Goal: Navigation & Orientation: Find specific page/section

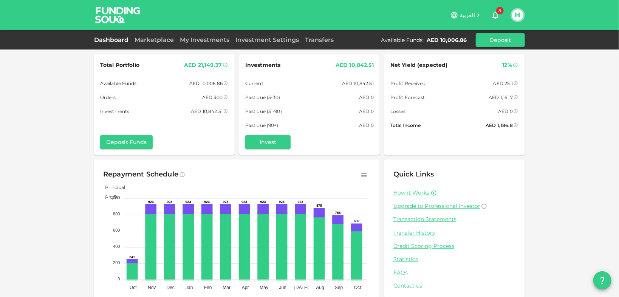
click at [153, 44] on div "Marketplace" at bounding box center [154, 40] width 45 height 9
click at [153, 42] on link "Marketplace" at bounding box center [154, 39] width 45 height 7
